Goal: Find contact information: Obtain details needed to contact an individual or organization

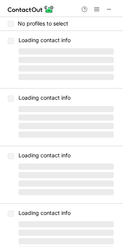
scroll to position [116, 0]
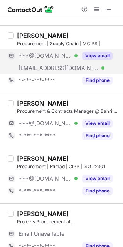
click at [53, 66] on span "***@almarai.com" at bounding box center [59, 68] width 81 height 7
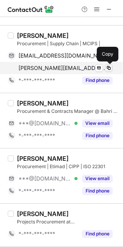
click at [108, 67] on span at bounding box center [109, 68] width 6 height 6
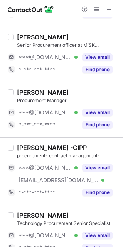
scroll to position [360, 0]
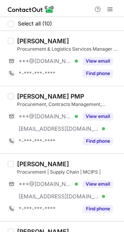
scroll to position [39, 0]
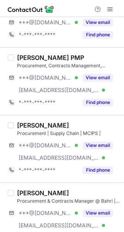
click at [10, 129] on label at bounding box center [11, 149] width 6 height 55
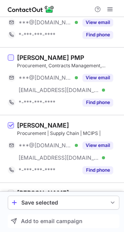
click at [12, 60] on div at bounding box center [11, 58] width 6 height 6
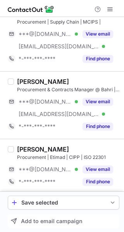
scroll to position [155, 0]
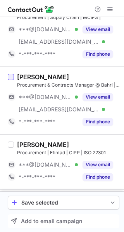
click at [11, 77] on div at bounding box center [11, 77] width 6 height 6
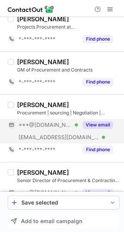
scroll to position [348, 0]
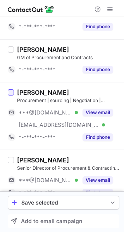
click at [10, 90] on div at bounding box center [11, 92] width 6 height 6
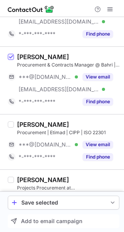
scroll to position [271, 0]
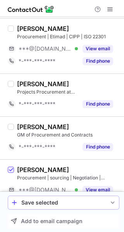
click at [58, 204] on div "Save selected" at bounding box center [63, 203] width 84 height 6
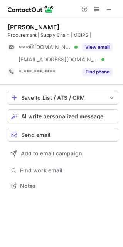
scroll to position [180, 123]
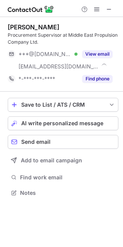
scroll to position [187, 123]
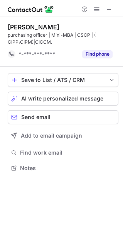
scroll to position [163, 123]
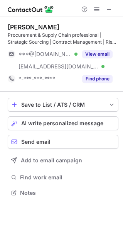
scroll to position [187, 123]
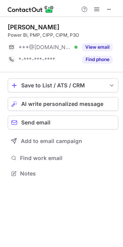
scroll to position [168, 123]
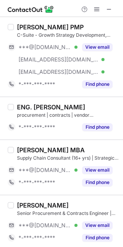
scroll to position [317, 0]
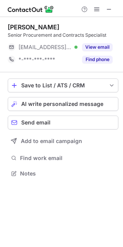
scroll to position [168, 123]
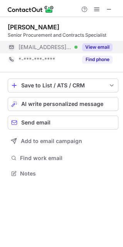
click at [99, 47] on button "View email" at bounding box center [97, 47] width 31 height 8
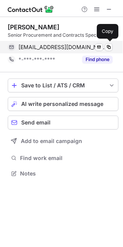
click at [67, 48] on span "mnr1992@windowslive.com" at bounding box center [63, 47] width 89 height 7
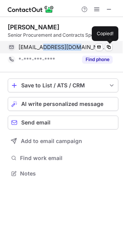
click at [67, 48] on span "mnr1992@windowslive.com" at bounding box center [63, 47] width 89 height 7
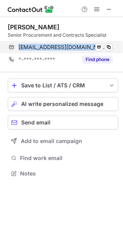
copy span "mnr1992@windowslive.com"
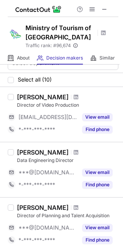
scroll to position [0, 0]
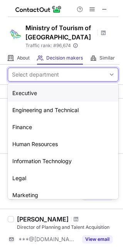
click at [46, 76] on div "Select department" at bounding box center [35, 75] width 47 height 8
click at [39, 124] on div "Finance" at bounding box center [63, 127] width 111 height 17
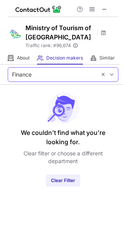
click at [66, 76] on div "Finance" at bounding box center [52, 75] width 89 height 12
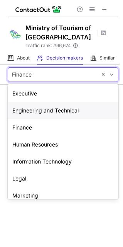
click at [63, 110] on div "Engineering and Technical" at bounding box center [63, 110] width 111 height 17
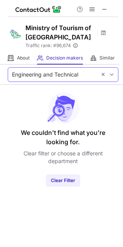
click at [55, 77] on div "Engineering and Technical" at bounding box center [45, 75] width 67 height 8
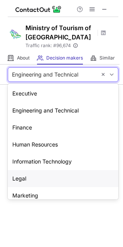
click at [26, 178] on div "Legal" at bounding box center [63, 178] width 111 height 17
click at [62, 76] on div "Legal" at bounding box center [52, 75] width 89 height 12
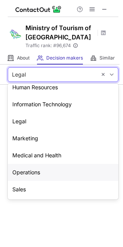
click at [39, 171] on div "Operations" at bounding box center [63, 172] width 111 height 17
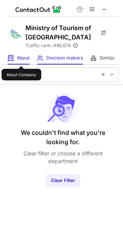
click at [21, 59] on span "About" at bounding box center [23, 58] width 13 height 6
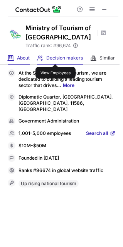
click at [56, 57] on span "Decision makers" at bounding box center [64, 58] width 37 height 6
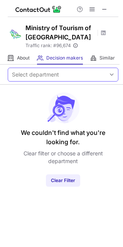
click at [56, 77] on div "Select department" at bounding box center [35, 75] width 47 height 8
drag, startPoint x: 56, startPoint y: 77, endPoint x: 33, endPoint y: 81, distance: 23.2
click at [55, 77] on div "Select department" at bounding box center [35, 75] width 47 height 8
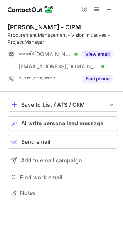
scroll to position [187, 123]
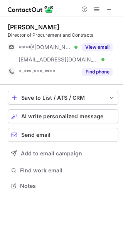
scroll to position [180, 123]
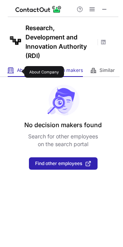
click at [19, 72] on span "About" at bounding box center [23, 70] width 13 height 6
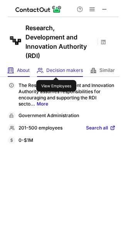
click at [56, 70] on span "Decision makers" at bounding box center [64, 70] width 37 height 6
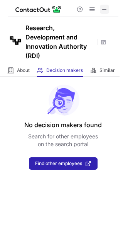
click at [104, 7] on span at bounding box center [105, 9] width 6 height 6
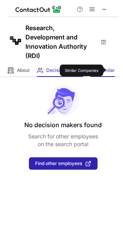
click at [110, 70] on span "Similar" at bounding box center [107, 70] width 15 height 6
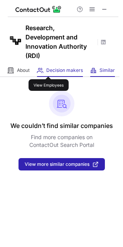
click at [49, 70] on span "Decision makers" at bounding box center [64, 70] width 37 height 6
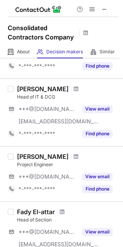
scroll to position [567, 0]
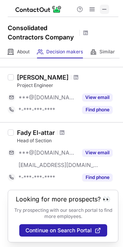
click at [106, 11] on span at bounding box center [105, 9] width 6 height 6
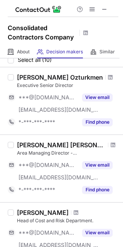
scroll to position [0, 0]
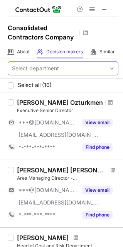
click at [67, 69] on div "Select department" at bounding box center [57, 68] width 98 height 12
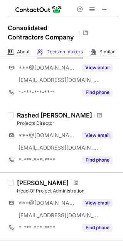
scroll to position [387, 0]
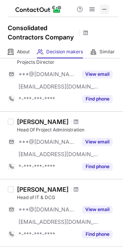
click at [103, 12] on span at bounding box center [105, 9] width 6 height 6
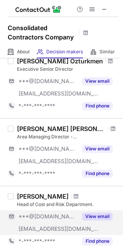
scroll to position [0, 0]
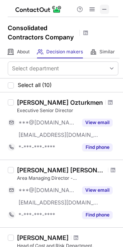
click at [107, 10] on span at bounding box center [105, 9] width 6 height 6
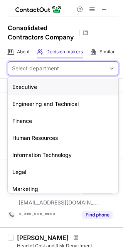
drag, startPoint x: 44, startPoint y: 66, endPoint x: 69, endPoint y: 68, distance: 25.2
click at [69, 68] on div "Select department" at bounding box center [57, 68] width 98 height 12
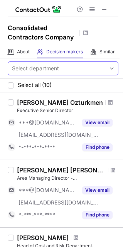
click at [69, 68] on div "Select department" at bounding box center [57, 68] width 98 height 12
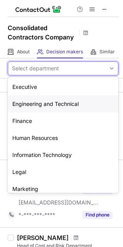
scroll to position [57, 0]
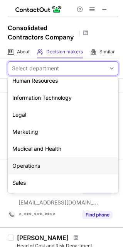
click at [31, 170] on div "Operations" at bounding box center [63, 166] width 111 height 17
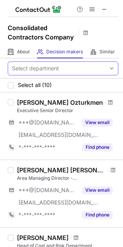
click at [106, 69] on div at bounding box center [112, 68] width 12 height 13
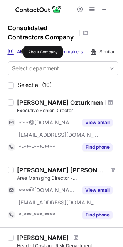
click at [18, 52] on span "About" at bounding box center [23, 52] width 13 height 6
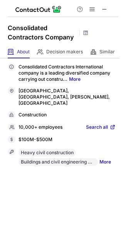
click at [37, 50] on div "About About Company Decision makers View Employees Similar Similar Companies" at bounding box center [60, 52] width 120 height 13
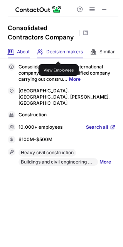
click at [58, 55] on span "Decision makers" at bounding box center [64, 52] width 37 height 6
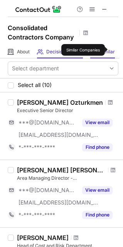
click at [111, 50] on span "Similar" at bounding box center [107, 52] width 15 height 6
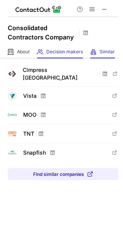
click at [74, 55] on div "Decision makers View Employees" at bounding box center [60, 52] width 46 height 13
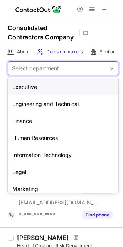
drag, startPoint x: 42, startPoint y: 67, endPoint x: 79, endPoint y: 70, distance: 37.7
click at [79, 70] on div "Select department" at bounding box center [57, 68] width 98 height 12
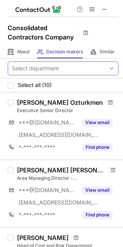
click at [109, 68] on span at bounding box center [112, 68] width 6 height 6
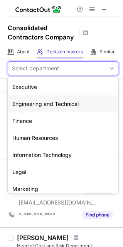
click at [60, 105] on div "Engineering and Technical" at bounding box center [63, 104] width 111 height 17
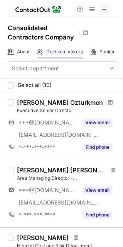
click at [110, 9] on button at bounding box center [104, 9] width 9 height 9
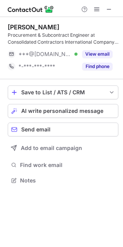
scroll to position [175, 123]
click at [109, 9] on span at bounding box center [109, 9] width 6 height 6
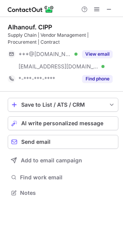
scroll to position [187, 123]
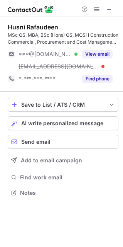
scroll to position [187, 123]
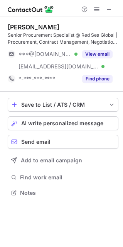
scroll to position [187, 123]
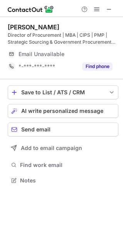
scroll to position [175, 123]
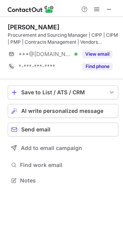
scroll to position [175, 123]
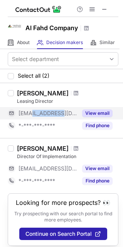
drag, startPoint x: 62, startPoint y: 112, endPoint x: 33, endPoint y: 114, distance: 28.7
click at [33, 113] on div "***@alfahd.com" at bounding box center [48, 113] width 59 height 7
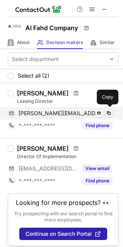
copy span "alfahd.com"
click at [83, 114] on span "mohamed.elesseily@alfahd.com" at bounding box center [62, 113] width 86 height 7
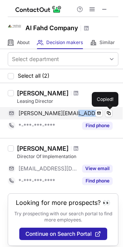
click at [83, 114] on span "mohamed.elesseily@alfahd.com" at bounding box center [62, 113] width 86 height 7
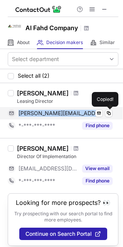
click at [83, 114] on span "mohamed.elesseily@alfahd.com" at bounding box center [62, 113] width 86 height 7
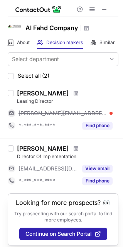
copy span "mohamed.elesseily@alfahd.com"
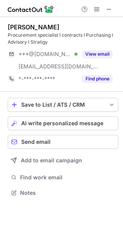
scroll to position [187, 123]
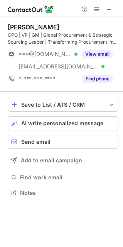
scroll to position [187, 123]
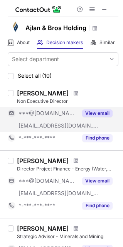
click at [51, 127] on span "***@ajlanbros-holding.com" at bounding box center [59, 125] width 81 height 7
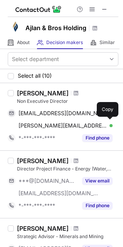
click at [50, 128] on span "efren.rojas@ajlanbros-holding.com" at bounding box center [63, 125] width 89 height 7
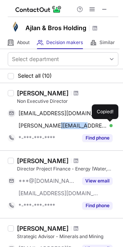
click at [50, 128] on span "efren.rojas@ajlanbros-holding.com" at bounding box center [63, 125] width 89 height 7
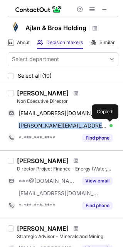
click at [50, 128] on span "efren.rojas@ajlanbros-holding.com" at bounding box center [63, 125] width 89 height 7
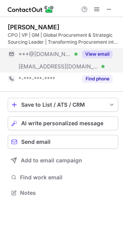
click at [67, 67] on span "***@ajlanbros-holding.com" at bounding box center [59, 66] width 81 height 7
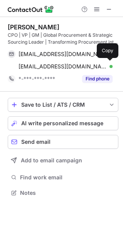
click at [67, 67] on span "marwan.jadalhaq@ajlanbros-holding.com" at bounding box center [63, 66] width 89 height 7
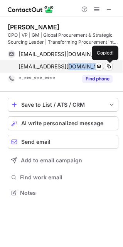
click at [67, 67] on span "marwan.jadalhaq@ajlanbros-holding.com" at bounding box center [63, 66] width 89 height 7
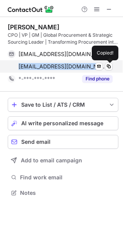
click at [67, 67] on span "marwan.jadalhaq@ajlanbros-holding.com" at bounding box center [63, 66] width 89 height 7
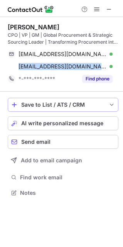
copy span "marwan.jadalhaq@ajlanbros-holding.com"
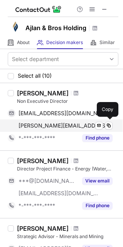
click at [66, 126] on span "efren.rojas@ajlanbros-holding.com" at bounding box center [66, 125] width 94 height 7
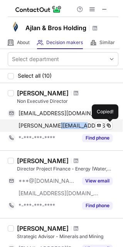
click at [66, 126] on span "efren.rojas@ajlanbros-holding.com" at bounding box center [66, 125] width 94 height 7
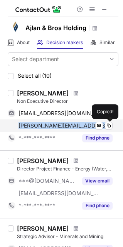
click at [66, 126] on span "efren.rojas@ajlanbros-holding.com" at bounding box center [66, 125] width 94 height 7
copy span "efren.rojas@ajlanbros-holding.com"
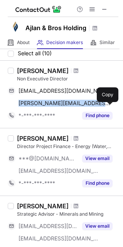
scroll to position [39, 0]
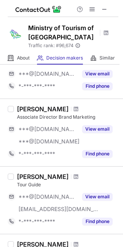
scroll to position [487, 0]
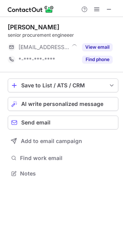
scroll to position [4, 4]
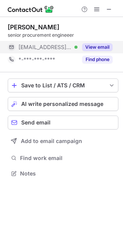
click at [99, 46] on button "View email" at bounding box center [97, 47] width 31 height 8
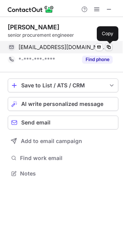
click at [109, 48] on span at bounding box center [109, 47] width 6 height 6
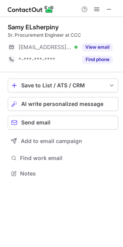
scroll to position [168, 123]
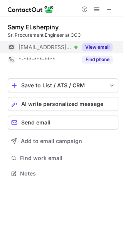
click at [101, 45] on button "View email" at bounding box center [97, 47] width 31 height 8
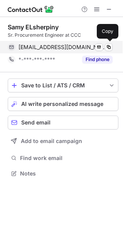
click at [53, 46] on span "selsherpiny@ccc.ae" at bounding box center [63, 47] width 89 height 7
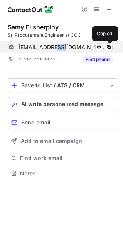
click at [53, 46] on span "selsherpiny@ccc.ae" at bounding box center [63, 47] width 89 height 7
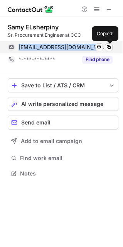
click at [53, 46] on span "selsherpiny@ccc.ae" at bounding box center [63, 47] width 89 height 7
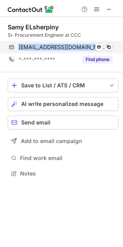
copy span "selsherpiny@ccc.ae"
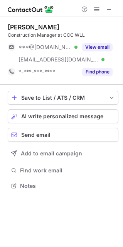
scroll to position [180, 123]
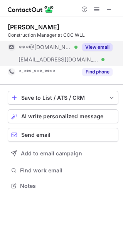
click at [43, 62] on span "[EMAIL_ADDRESS][DOMAIN_NAME]" at bounding box center [59, 59] width 81 height 7
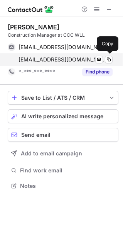
click at [45, 62] on span "osadaqa@ccc.ae" at bounding box center [63, 59] width 89 height 7
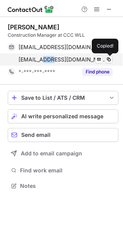
click at [45, 62] on span "osadaqa@ccc.ae" at bounding box center [63, 59] width 89 height 7
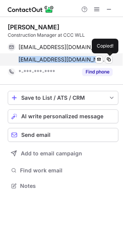
click at [45, 62] on span "osadaqa@ccc.ae" at bounding box center [63, 59] width 89 height 7
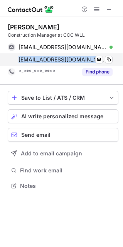
copy span "osadaqa@ccc.ae"
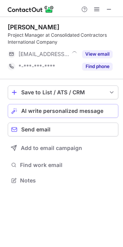
scroll to position [175, 123]
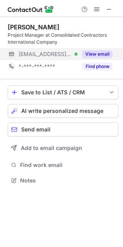
click at [43, 56] on span "[EMAIL_ADDRESS][DOMAIN_NAME]" at bounding box center [45, 54] width 53 height 7
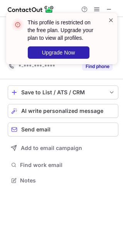
click at [109, 17] on span at bounding box center [111, 20] width 6 height 8
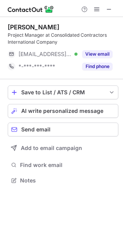
click at [108, 10] on div "This profile is restricted on the free plan. Upgrade your plan to view all prof…" at bounding box center [62, 12] width 124 height 15
click at [112, 9] on span at bounding box center [109, 9] width 6 height 6
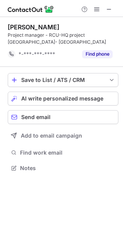
scroll to position [163, 123]
click at [109, 10] on span at bounding box center [109, 9] width 6 height 6
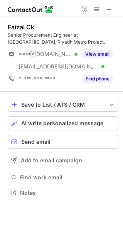
scroll to position [187, 123]
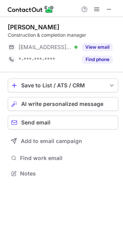
scroll to position [168, 123]
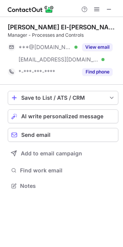
scroll to position [180, 123]
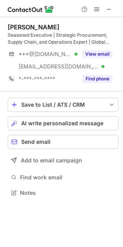
scroll to position [187, 123]
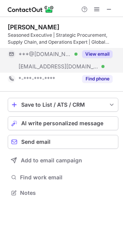
click at [49, 67] on span "[EMAIL_ADDRESS][DOMAIN_NAME]" at bounding box center [59, 66] width 81 height 7
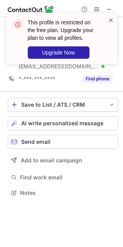
click at [111, 17] on span at bounding box center [111, 20] width 6 height 8
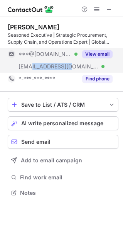
drag, startPoint x: 69, startPoint y: 66, endPoint x: 33, endPoint y: 69, distance: 36.9
click at [33, 69] on span "[EMAIL_ADDRESS][DOMAIN_NAME]" at bounding box center [59, 66] width 81 height 7
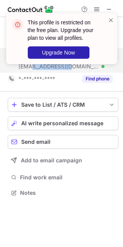
copy span "res-group.com"
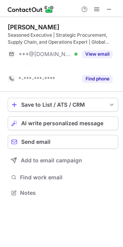
scroll to position [175, 123]
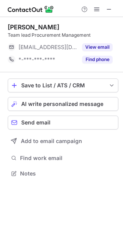
scroll to position [168, 123]
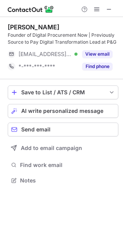
scroll to position [175, 123]
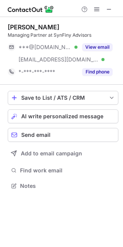
scroll to position [180, 123]
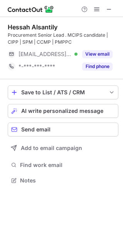
scroll to position [175, 123]
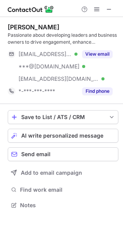
scroll to position [200, 123]
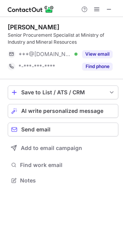
scroll to position [175, 123]
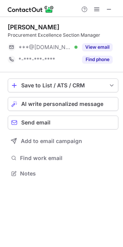
scroll to position [168, 123]
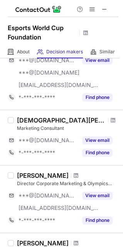
scroll to position [271, 0]
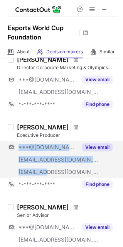
drag, startPoint x: 89, startPoint y: 171, endPoint x: 46, endPoint y: 171, distance: 43.4
click at [46, 171] on div "***@yahoo.com ***@thehorncorp.com ***@esportsworldcup.com View email" at bounding box center [63, 159] width 111 height 37
click at [46, 171] on span "***@esportsworldcup.com" at bounding box center [59, 172] width 81 height 7
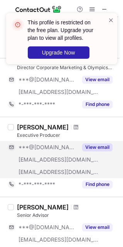
click at [46, 173] on span "***@esportsworldcup.com" at bounding box center [59, 172] width 81 height 7
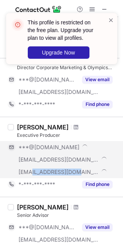
click at [46, 173] on span "***@esportsworldcup.com" at bounding box center [59, 172] width 81 height 7
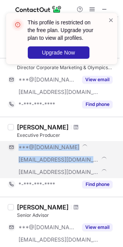
click at [46, 172] on span "***@esportsworldcup.com" at bounding box center [59, 172] width 81 height 7
copy span "***@esportsworldcup.com"
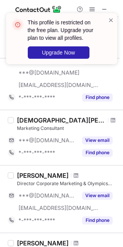
scroll to position [77, 0]
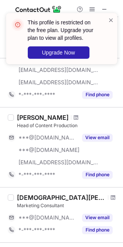
click at [111, 15] on div "This profile is restricted on the free plan. Upgrade your plan to view all prof…" at bounding box center [61, 38] width 111 height 51
click at [110, 21] on span at bounding box center [111, 20] width 6 height 8
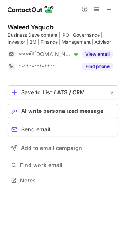
scroll to position [175, 123]
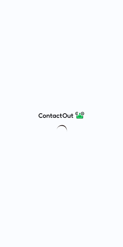
click at [79, 36] on div at bounding box center [61, 123] width 123 height 247
click at [82, 101] on div at bounding box center [61, 123] width 123 height 247
